Goal: Navigation & Orientation: Find specific page/section

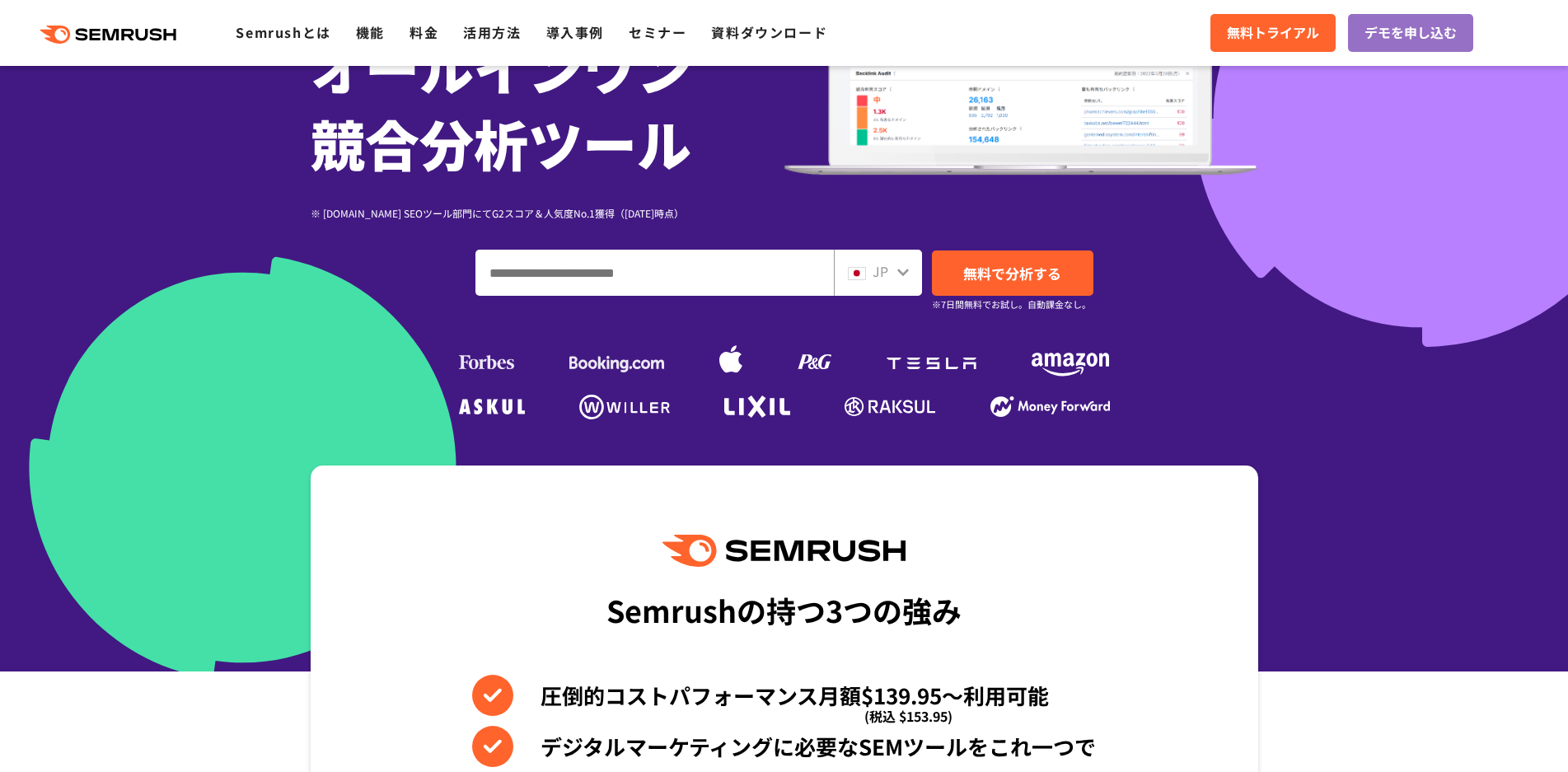
click at [871, 274] on div "JP" at bounding box center [874, 272] width 53 height 22
click at [906, 268] on icon at bounding box center [902, 271] width 13 height 13
click at [902, 275] on icon at bounding box center [903, 273] width 12 height 8
click at [902, 276] on icon at bounding box center [902, 271] width 13 height 13
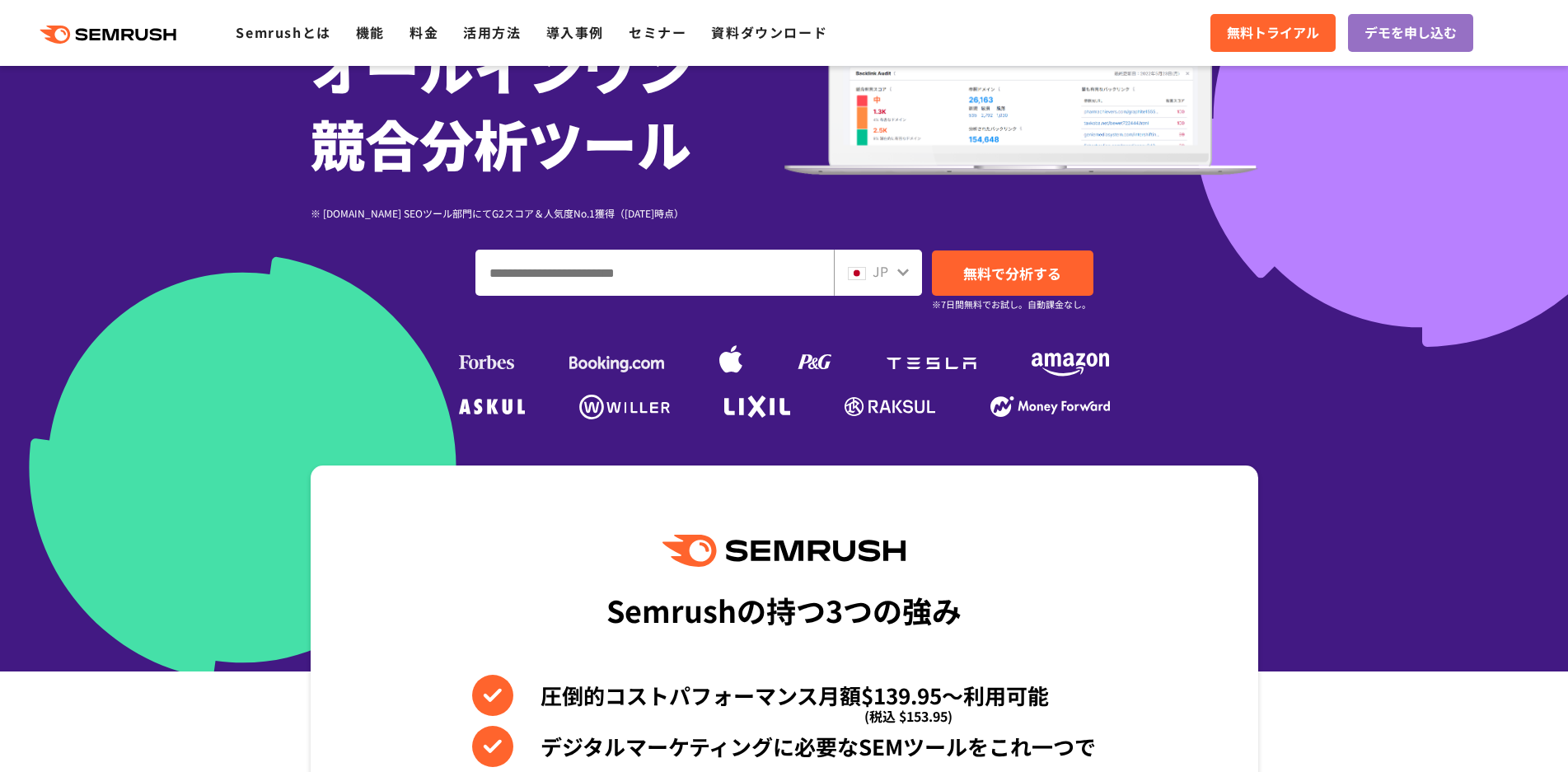
click at [902, 276] on icon at bounding box center [902, 271] width 13 height 13
